Goal: Transaction & Acquisition: Purchase product/service

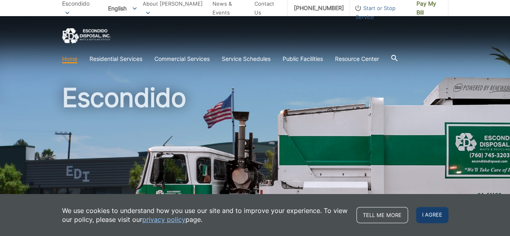
click at [442, 213] on span "I agree" at bounding box center [432, 215] width 32 height 16
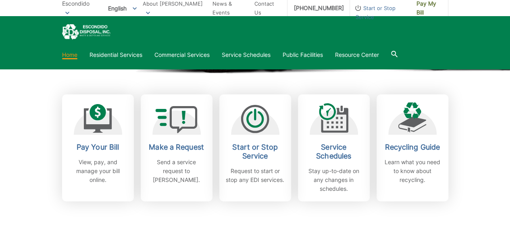
scroll to position [225, 0]
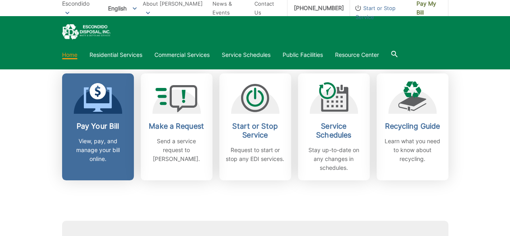
click at [88, 133] on div "Pay Your Bill View, pay, and manage your bill online." at bounding box center [98, 143] width 60 height 42
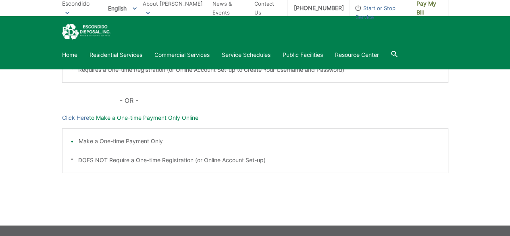
scroll to position [270, 0]
click at [128, 114] on p "Click Here to Make a One-time Payment Only Online" at bounding box center [255, 117] width 386 height 9
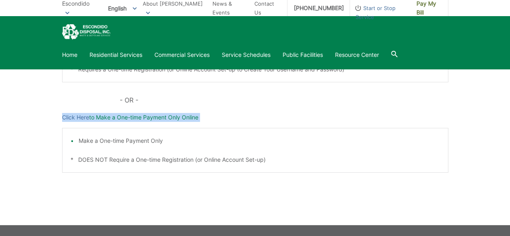
click at [128, 114] on p "Click Here to Make a One-time Payment Only Online" at bounding box center [255, 117] width 386 height 9
click at [126, 141] on li "Make a One-time Payment Only" at bounding box center [259, 140] width 361 height 9
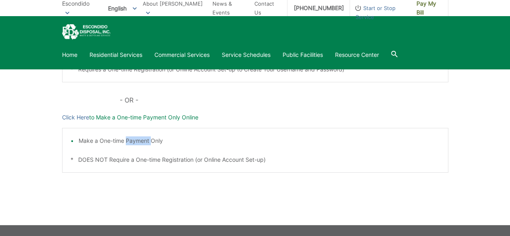
click at [126, 141] on li "Make a One-time Payment Only" at bounding box center [259, 140] width 361 height 9
click at [349, 129] on div "Make a One-time Payment Only * DOES NOT Require a One-time Registration (or Onl…" at bounding box center [255, 150] width 386 height 45
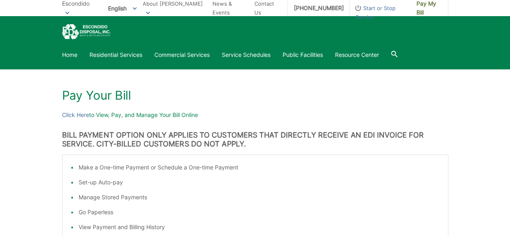
scroll to position [73, 0]
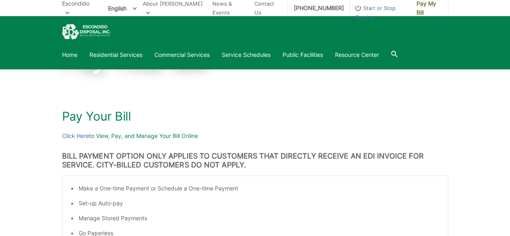
click at [506, 47] on div "Home Residential Services Curbside Pickup Recycling Organic Recycling Trash Hou…" at bounding box center [255, 42] width 510 height 53
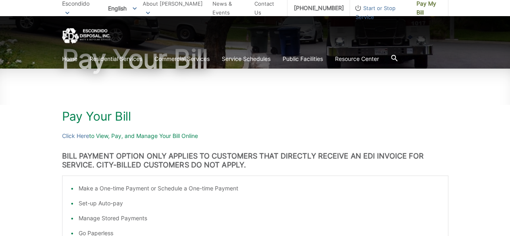
click at [94, 135] on p "Click Here to View, Pay, and Manage Your Bill Online" at bounding box center [255, 135] width 386 height 9
click at [92, 119] on h1 "Pay Your Bill" at bounding box center [255, 116] width 386 height 15
click at [63, 137] on link "Click Here" at bounding box center [75, 135] width 27 height 9
